Goal: Check status

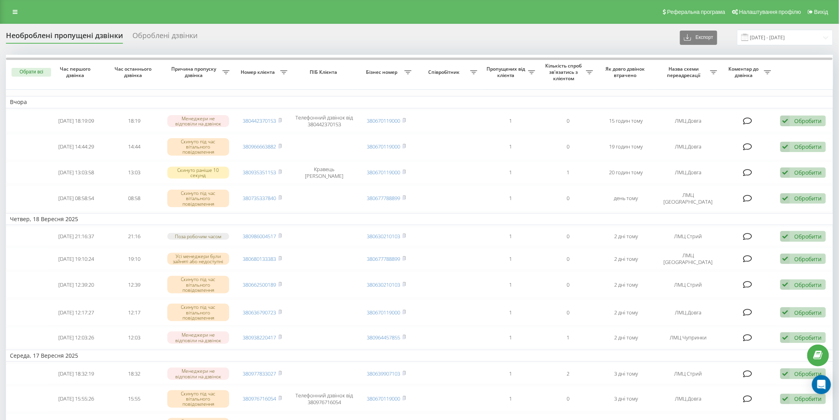
click at [59, 33] on div "Необроблені пропущені дзвінки" at bounding box center [64, 37] width 117 height 12
